Goal: Transaction & Acquisition: Purchase product/service

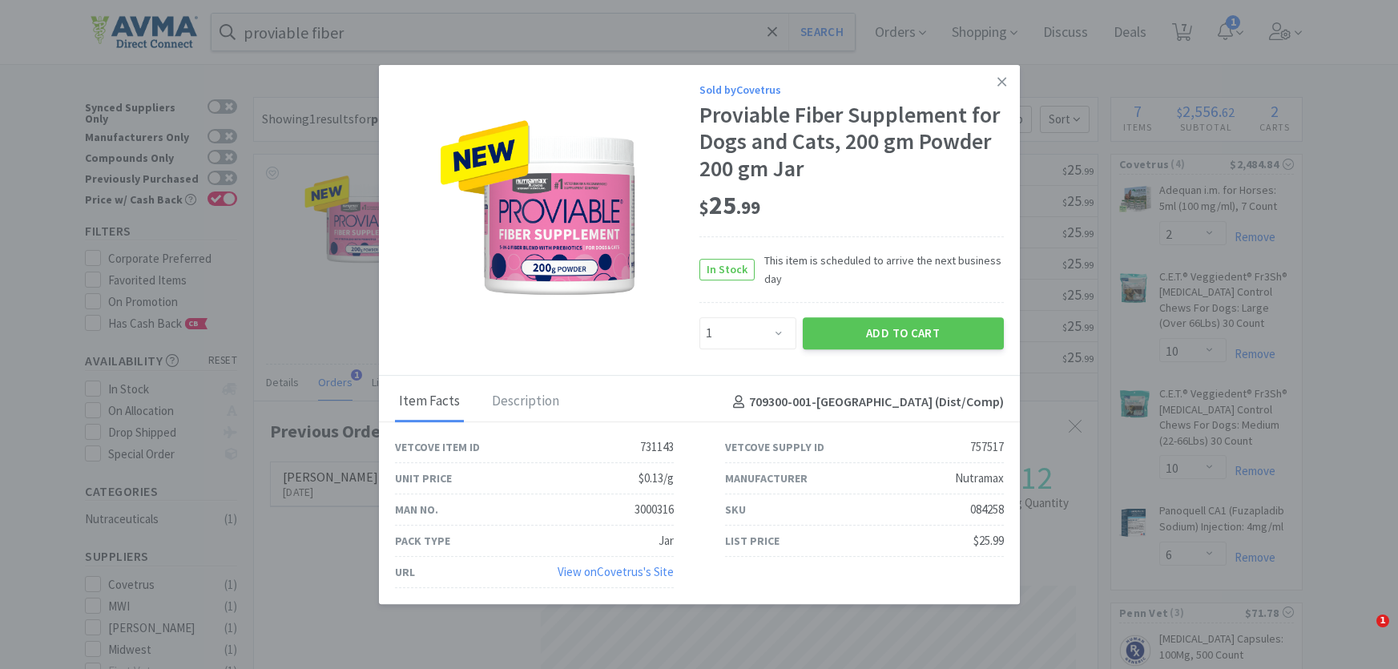
select select "1"
select select "2"
select select "10"
select select "6"
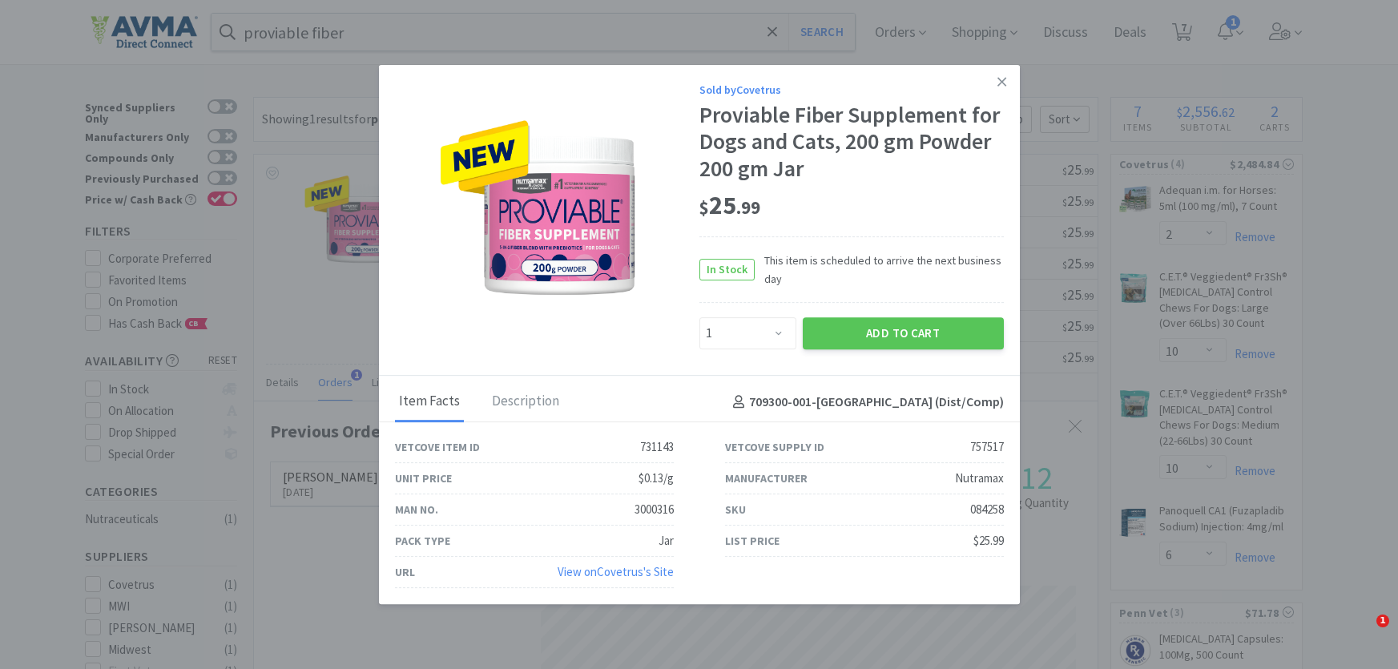
select select "3"
select select "1"
select select "2"
click at [1004, 79] on icon at bounding box center [1002, 82] width 9 height 14
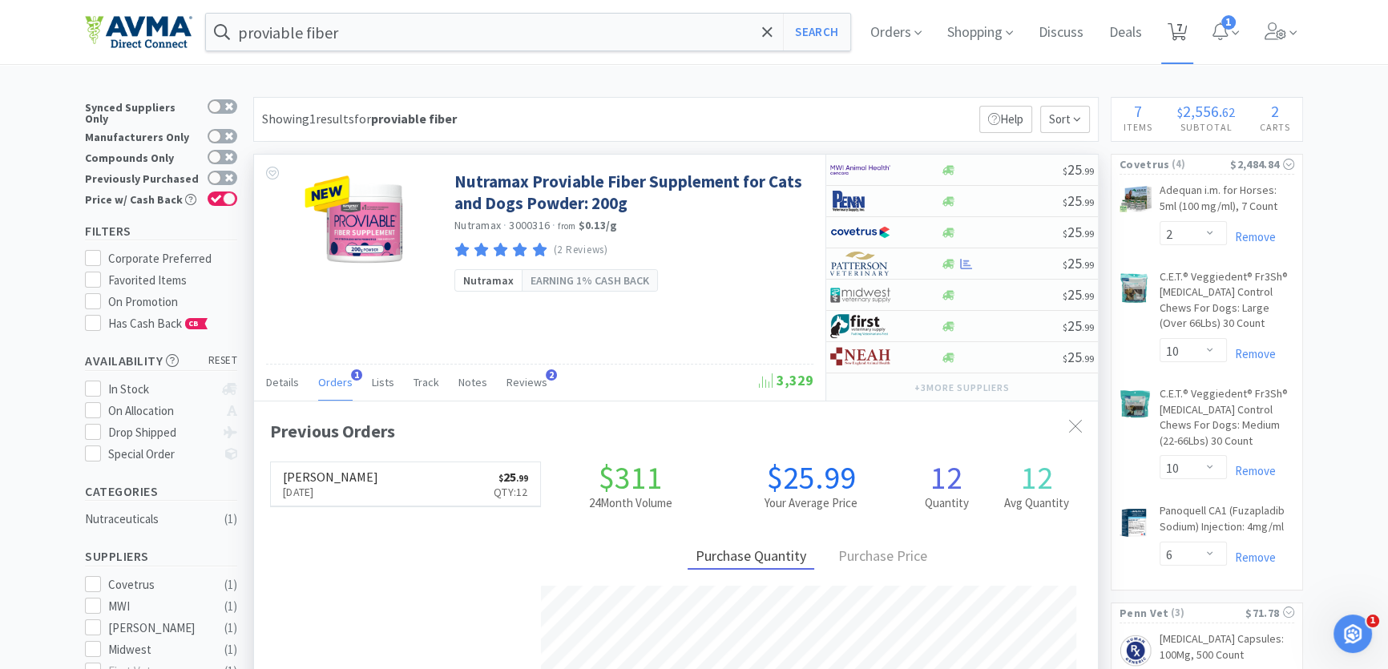
click at [1178, 30] on icon at bounding box center [1178, 32] width 20 height 18
select select "2"
select select "10"
select select "6"
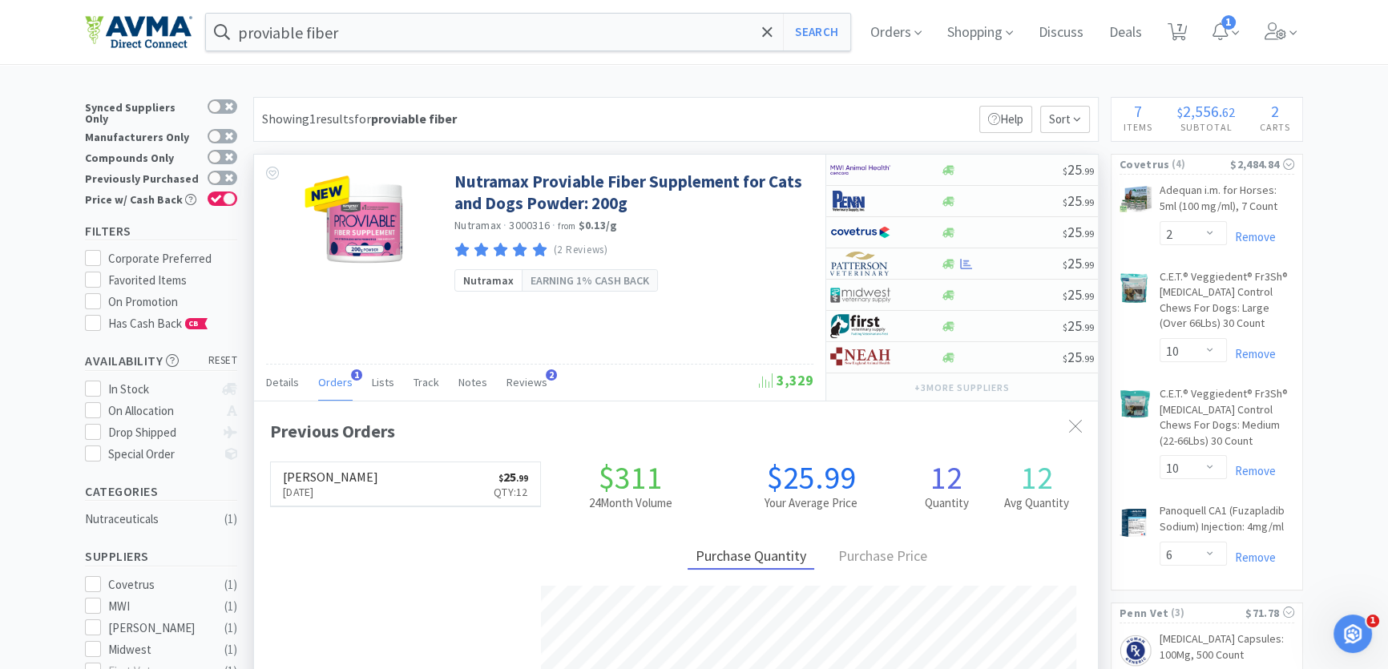
select select "3"
select select "1"
select select "2"
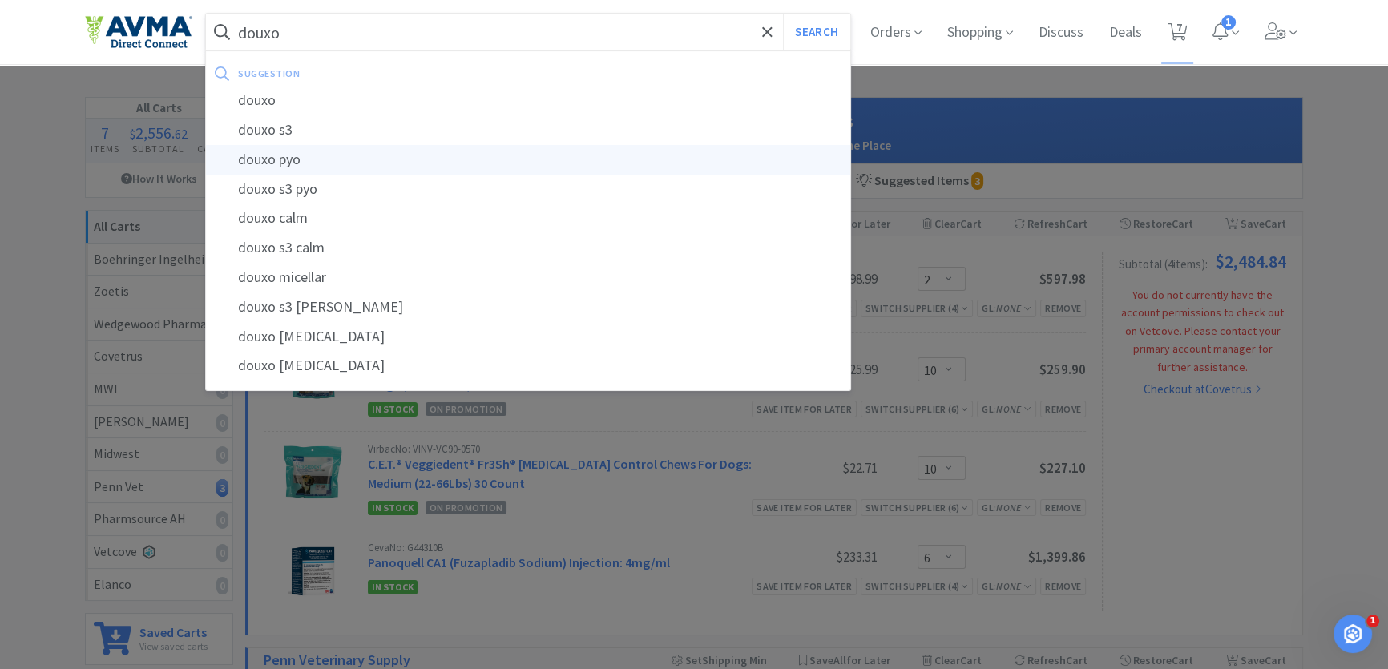
click at [272, 157] on div "douxo pyo" at bounding box center [528, 160] width 644 height 30
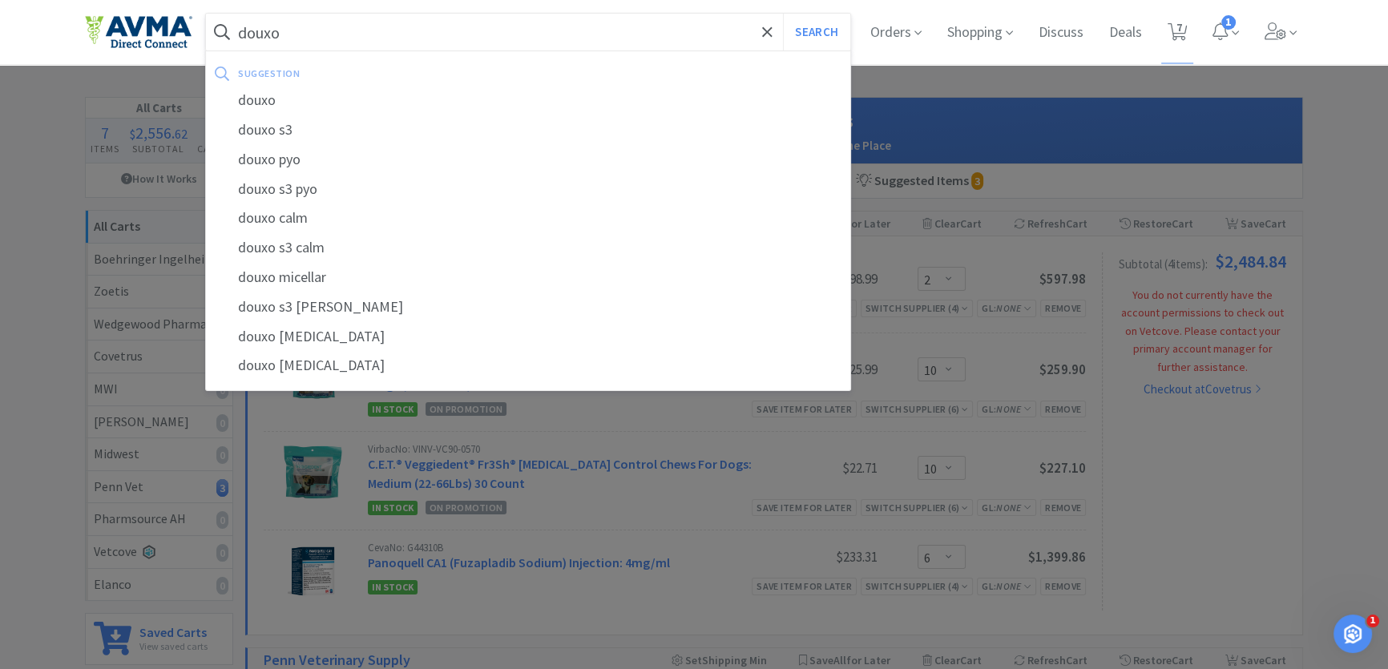
type input "douxo pyo"
select select "2"
select select "10"
select select "6"
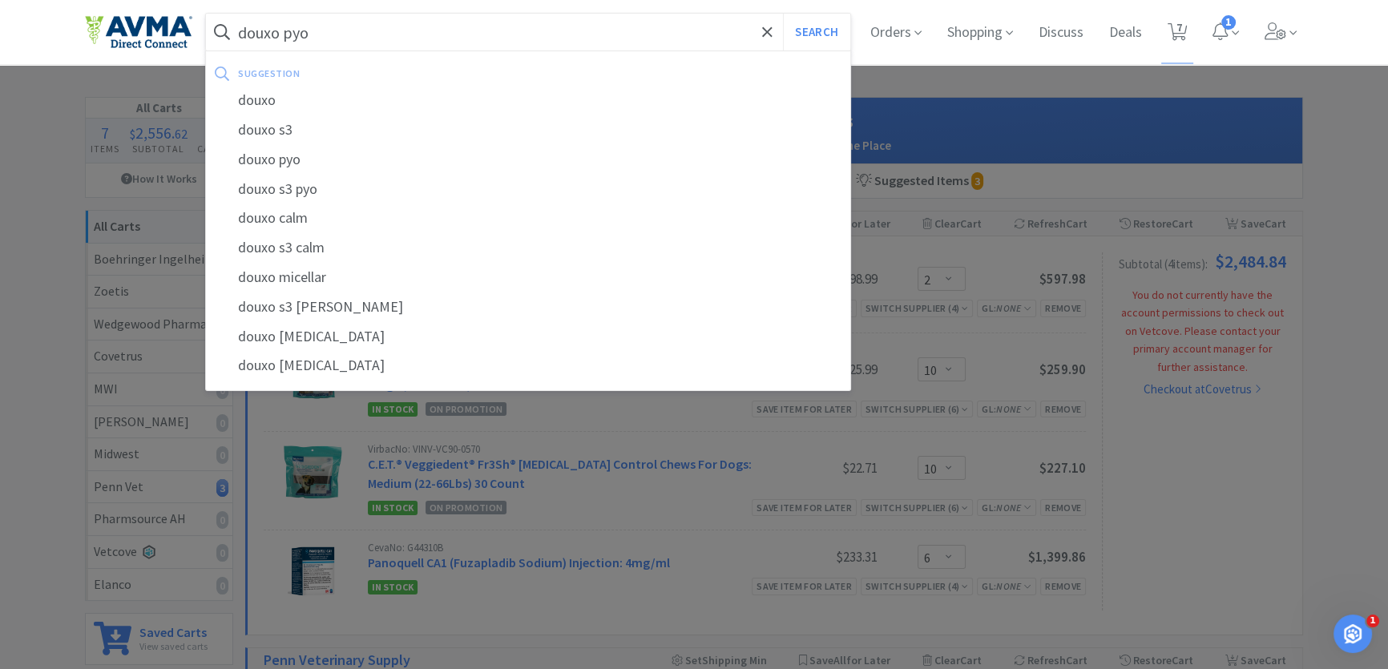
select select "3"
select select "1"
select select "2"
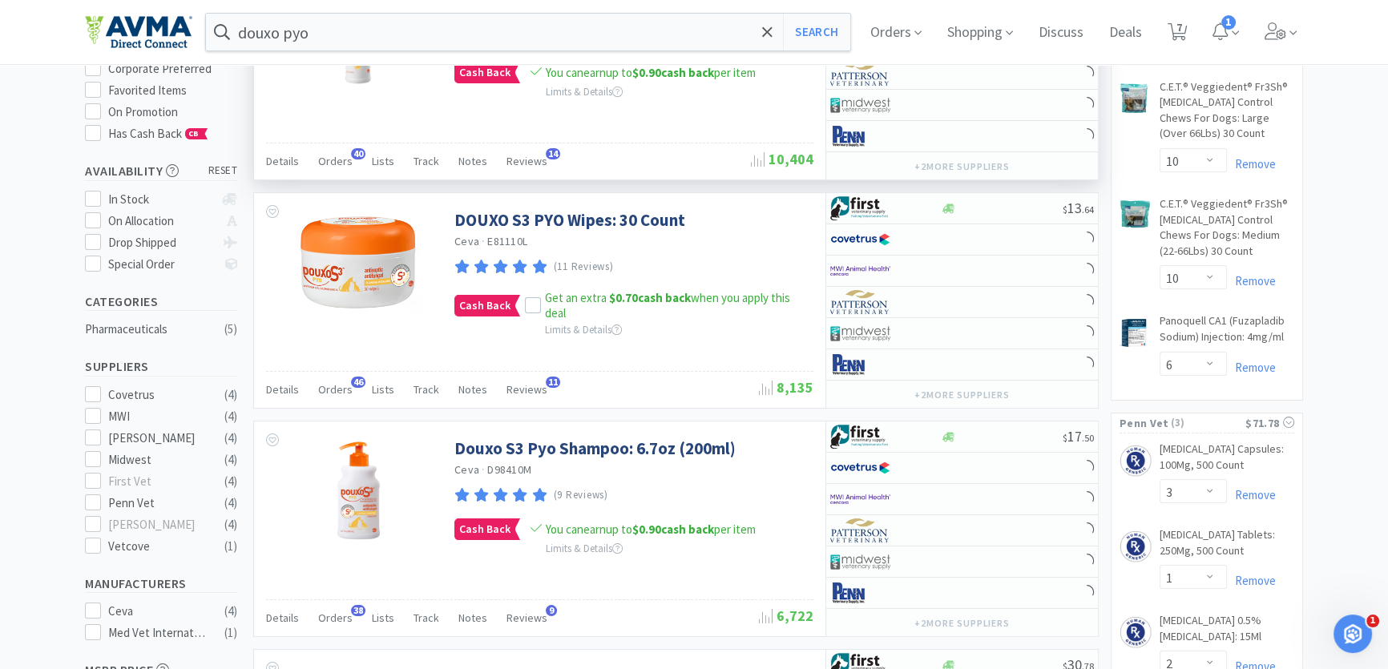
scroll to position [218, 0]
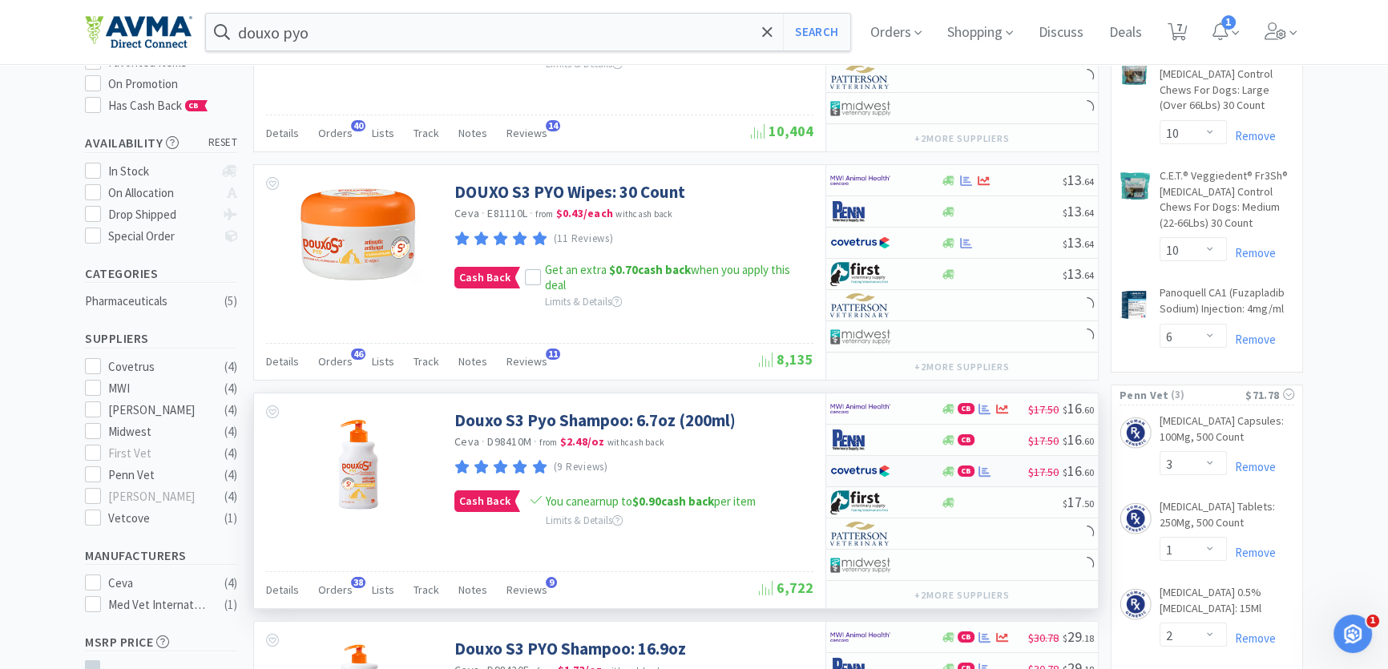
click at [1011, 469] on div "CB" at bounding box center [984, 472] width 88 height 12
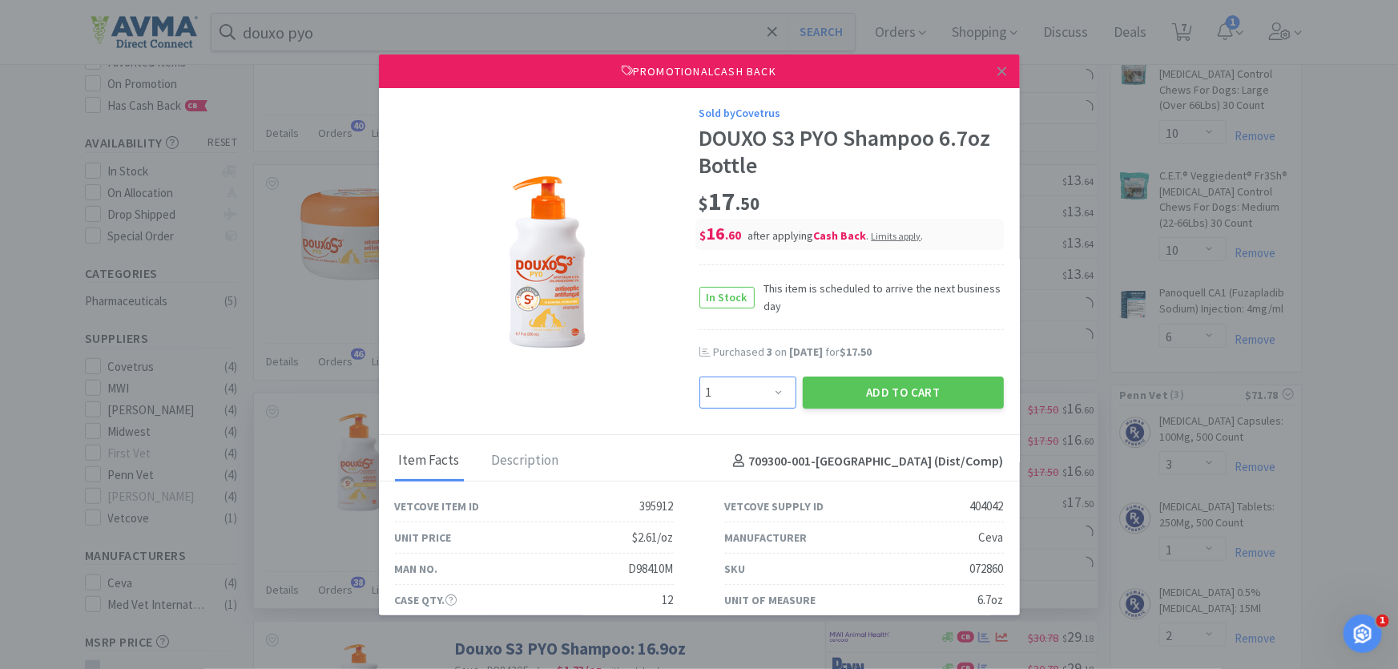
click at [777, 397] on select "Enter Quantity 1 2 3 4 5 6 7 8 9 10 11 12 13 14 15 16 17 18 19 20 Enter Quantity" at bounding box center [748, 393] width 97 height 32
select select "6"
click at [700, 377] on select "Enter Quantity 1 2 3 4 5 6 7 8 9 10 11 12 13 14 15 16 17 18 19 20 Enter Quantity" at bounding box center [748, 393] width 97 height 32
click at [864, 393] on button "Add to Cart" at bounding box center [903, 393] width 201 height 32
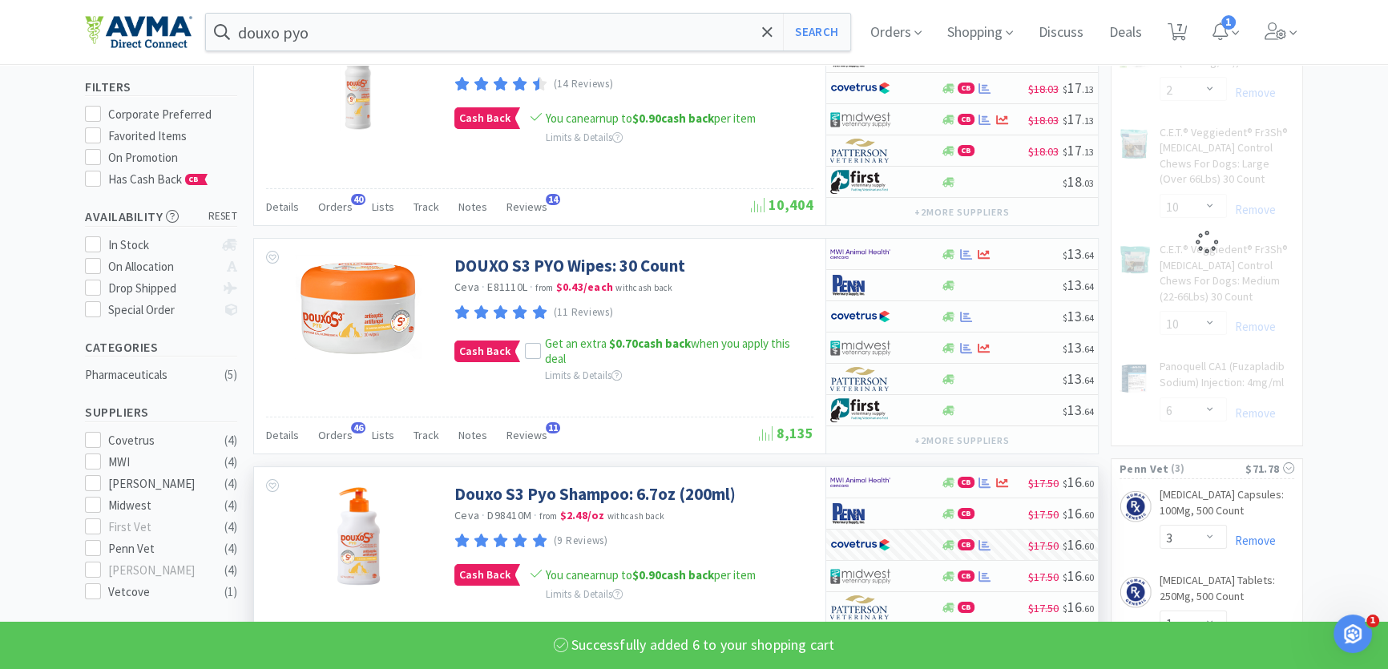
scroll to position [145, 0]
select select "6"
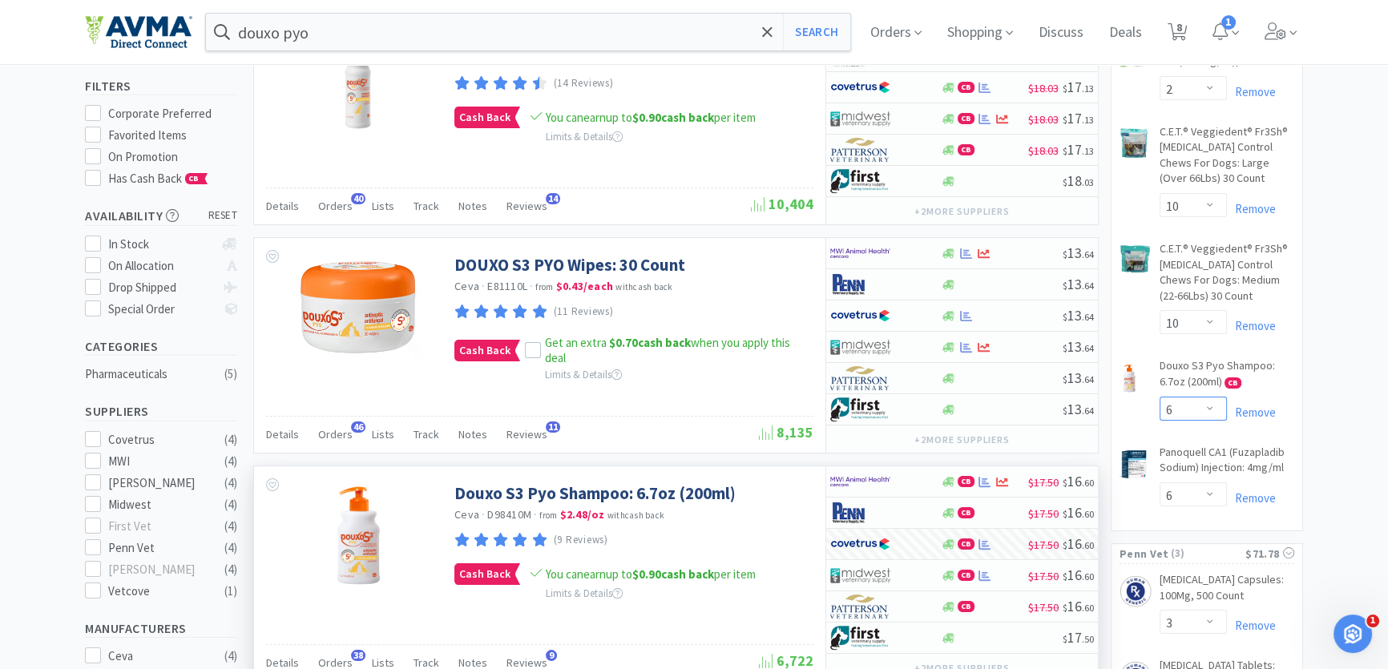
click at [1211, 407] on select "Enter Quantity 1 2 3 4 5 6 7 8 9 10 11 12 13 14 15 16 17 18 19 20 Enter Quantity" at bounding box center [1193, 409] width 67 height 24
click at [1160, 397] on select "Enter Quantity 1 2 3 4 5 6 7 8 9 10 11 12 13 14 15 16 17 18 19 20 Enter Quantity" at bounding box center [1193, 409] width 67 height 24
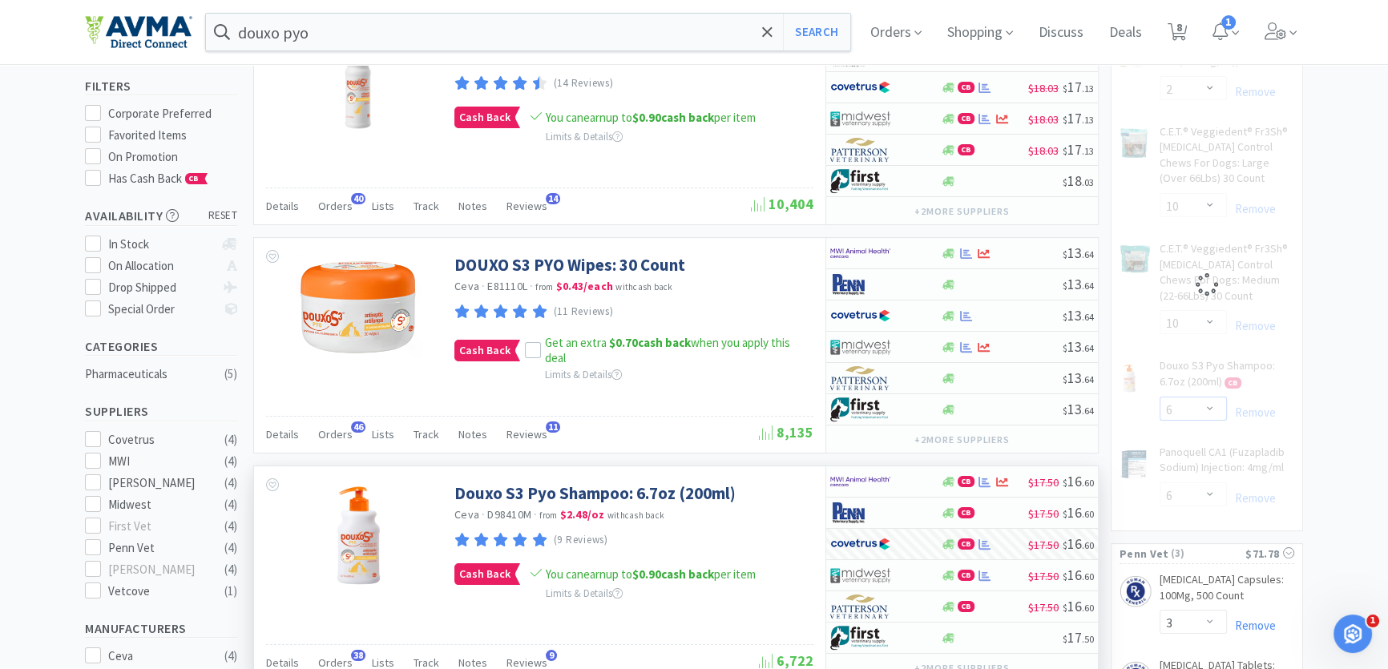
select select "12"
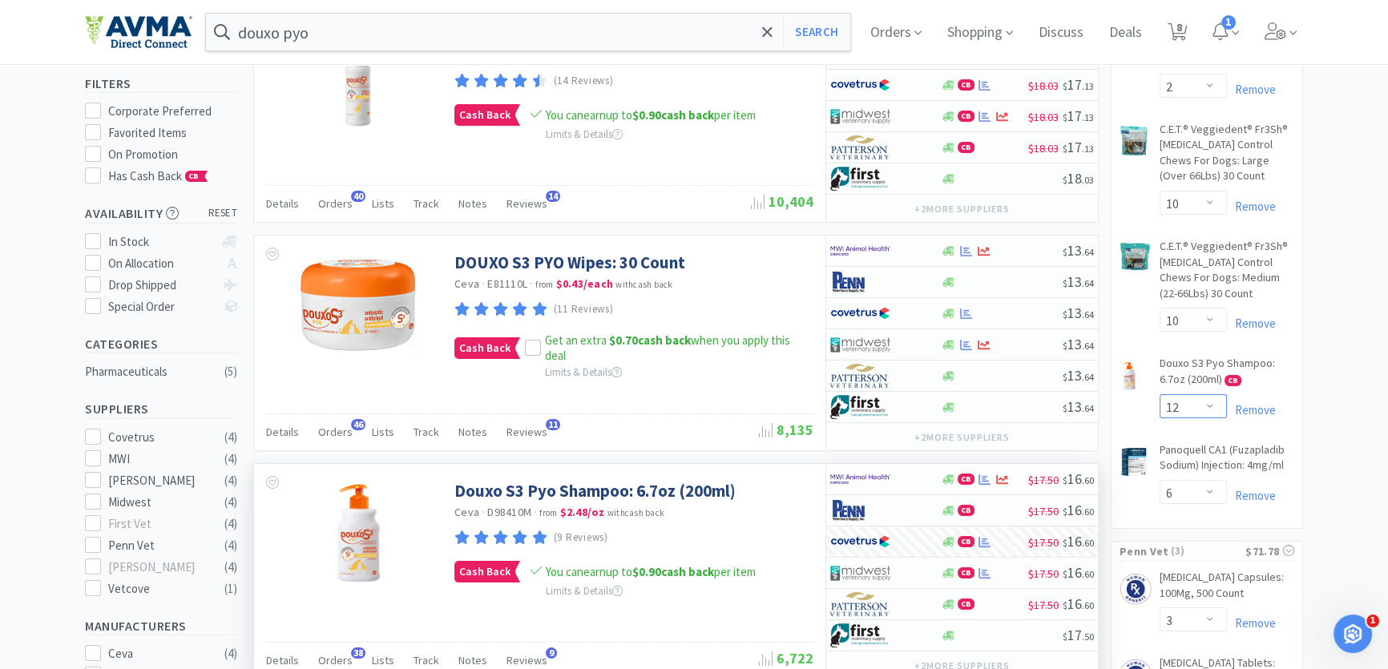
scroll to position [0, 0]
